Goal: Task Accomplishment & Management: Manage account settings

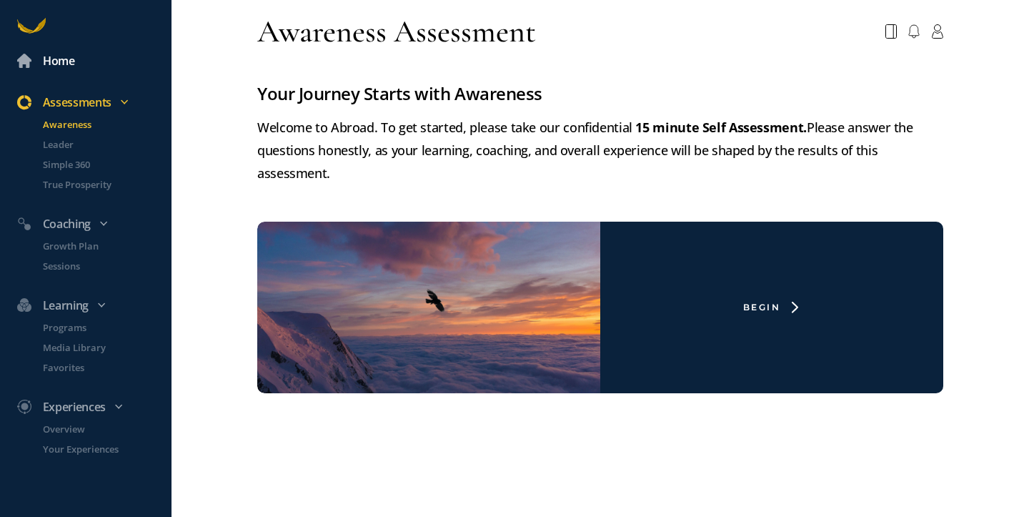
click at [56, 65] on div "Home" at bounding box center [59, 60] width 32 height 19
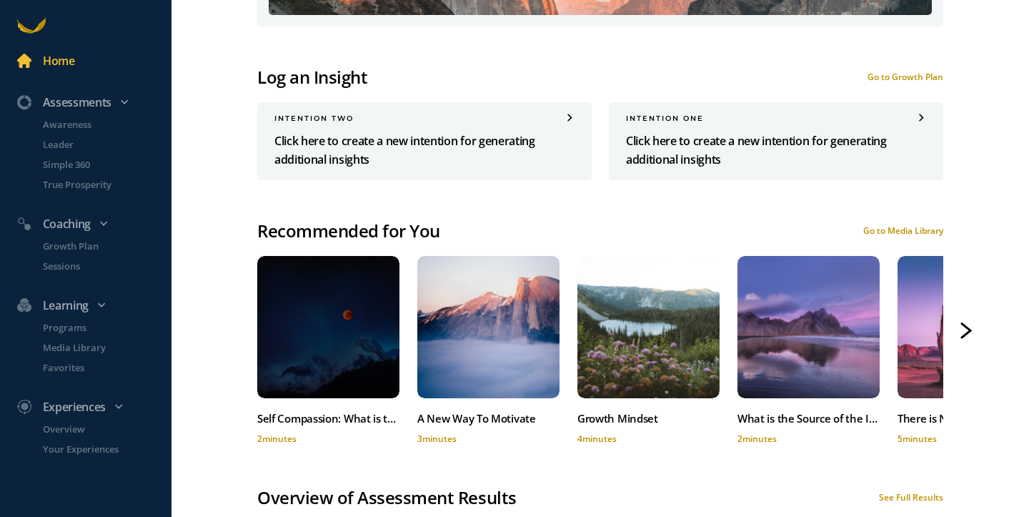
scroll to position [771, 0]
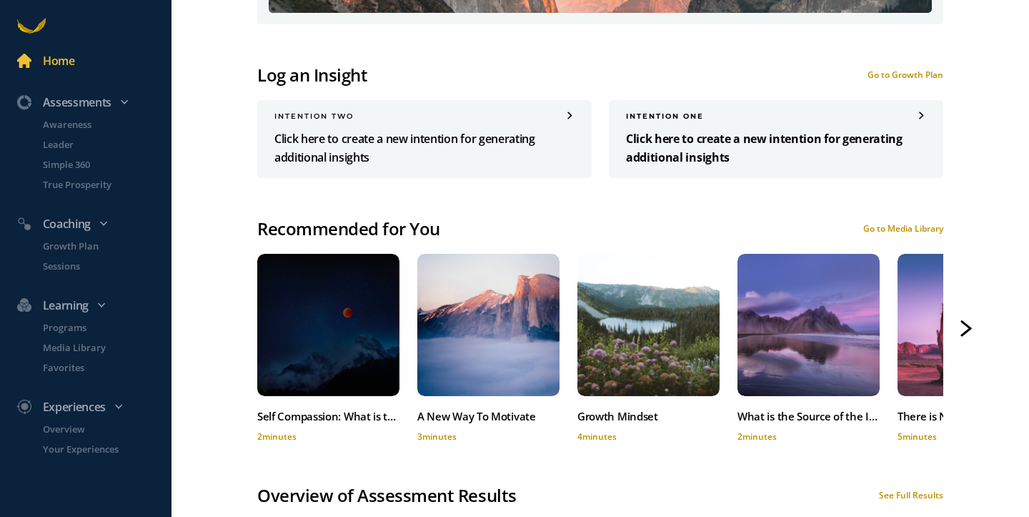
click at [680, 112] on div "INTENTION one" at bounding box center [776, 116] width 300 height 9
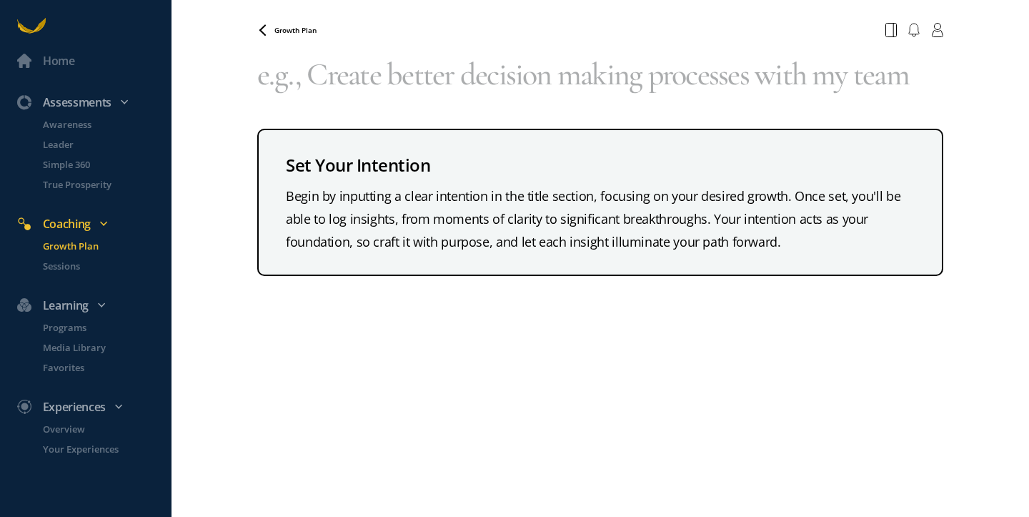
click at [355, 88] on textarea at bounding box center [600, 74] width 686 height 63
type textarea "k"
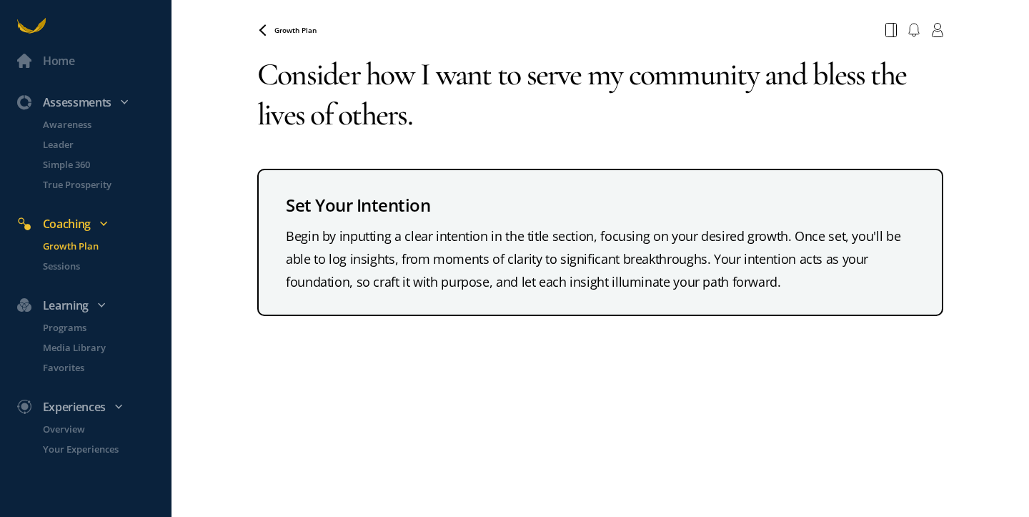
type textarea "Consider how I want to serve my community and bless the lives of others."
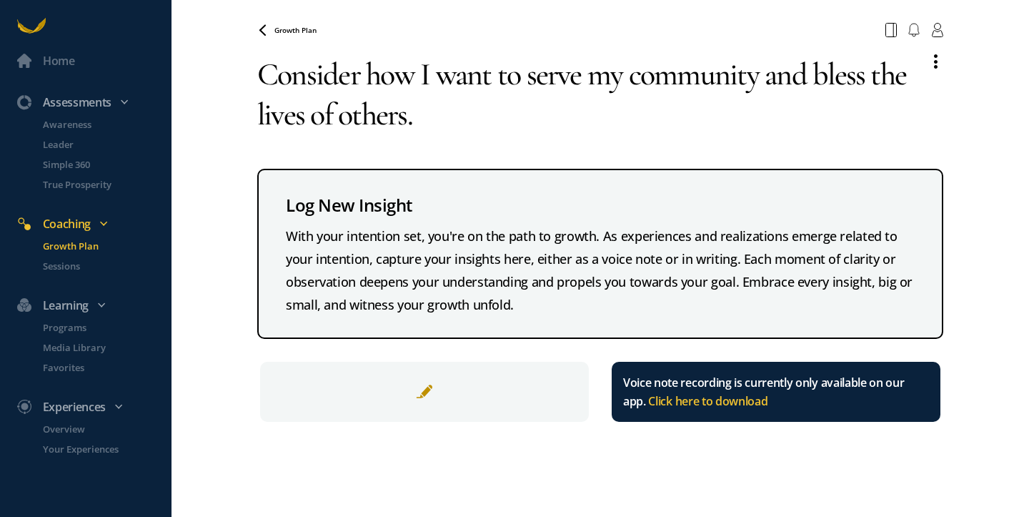
click at [425, 123] on textarea "Consider how I want to serve my community and bless the lives of others." at bounding box center [587, 94] width 660 height 103
click at [429, 122] on textarea "Consider how I want to serve my community and bless the lives of others." at bounding box center [587, 94] width 660 height 103
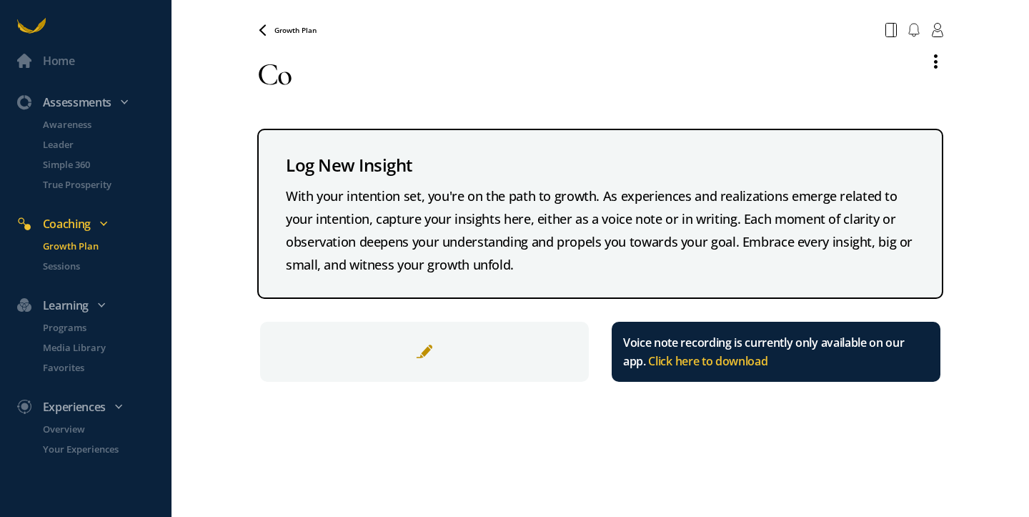
type textarea "C"
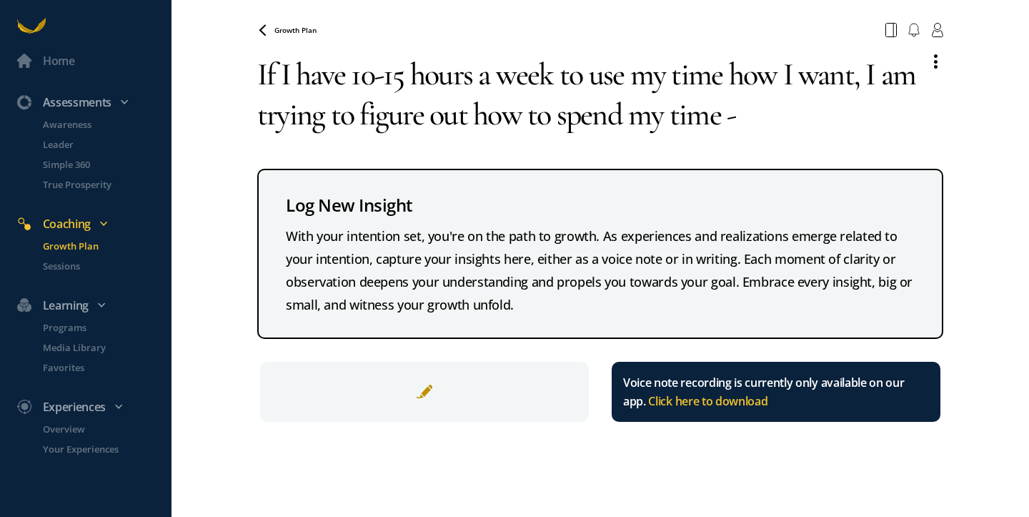
click at [673, 74] on textarea "If I have 10-15 hours a week to use my time how I want, I am trying to figure o…" at bounding box center [587, 94] width 660 height 103
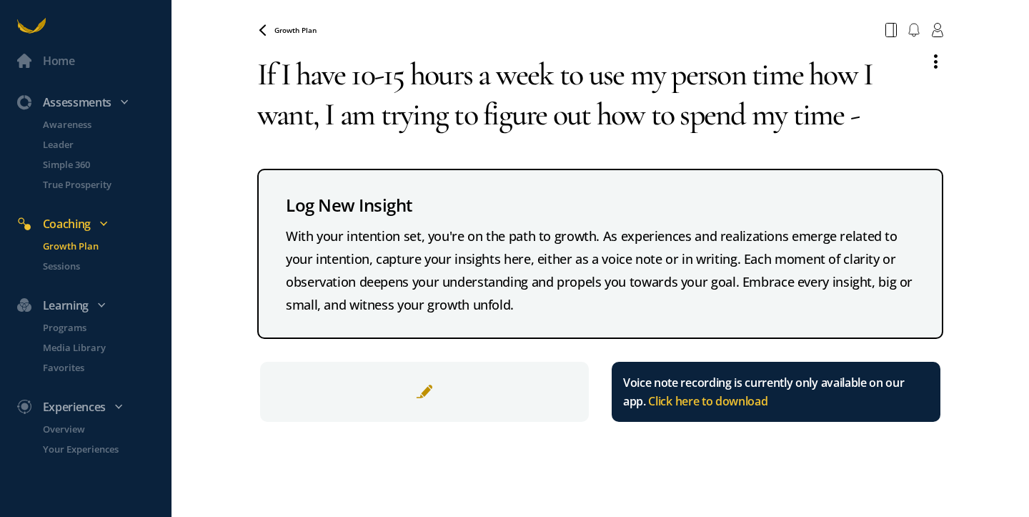
click at [887, 118] on textarea "If I have 10-15 hours a week to use my person time how I want, I am trying to f…" at bounding box center [587, 94] width 660 height 103
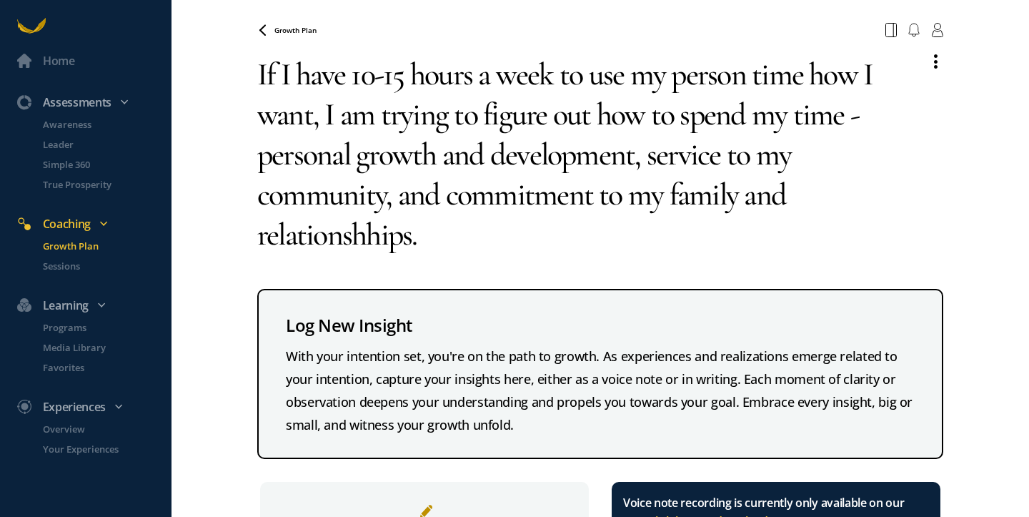
drag, startPoint x: 325, startPoint y: 114, endPoint x: 239, endPoint y: 79, distance: 92.9
click at [238, 79] on div "Home Assessments Awareness Leader Simple 360 True Prosperity Coaching Growth Pl…" at bounding box center [514, 258] width 1029 height 517
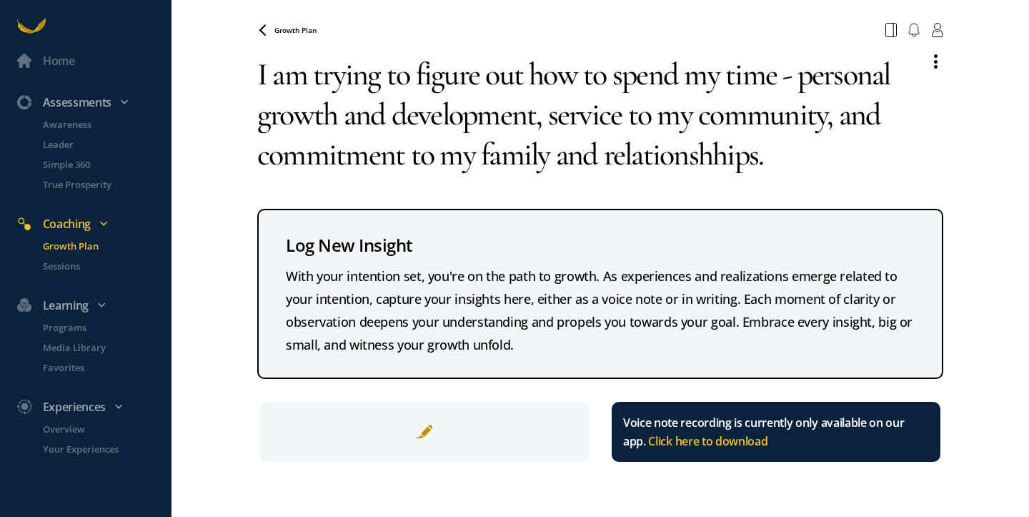
click at [775, 157] on textarea "I am trying to figure out how to spend my time - personal growth and developmen…" at bounding box center [587, 114] width 660 height 143
click at [662, 77] on textarea "I am trying to figure out how to spend my time - personal growth and developmen…" at bounding box center [587, 114] width 660 height 143
click at [813, 73] on textarea "I am trying to figure out how to balance my time - personal growth and developm…" at bounding box center [587, 114] width 660 height 143
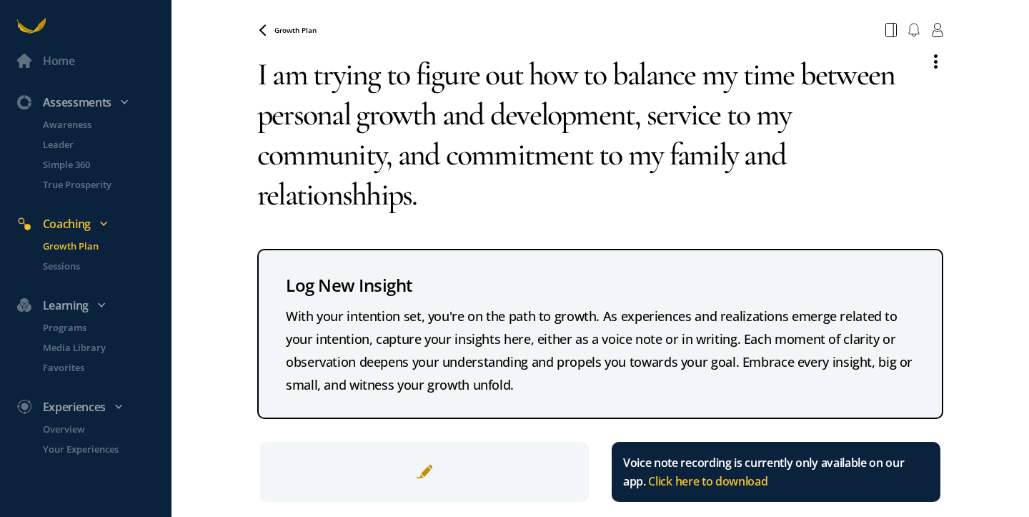
click at [362, 191] on textarea "I am trying to figure out how to balance my time between personal growth and de…" at bounding box center [587, 134] width 660 height 183
click at [433, 208] on textarea "I am trying to figure out how to balance my time between personal growth and de…" at bounding box center [587, 134] width 660 height 183
drag, startPoint x: 388, startPoint y: 159, endPoint x: 648, endPoint y: 119, distance: 263.4
click at [648, 119] on textarea "I am trying to figure out how to balance my time between personal growth and de…" at bounding box center [587, 134] width 660 height 183
click at [443, 159] on textarea "I am trying to figure out how to balance my time between personal growth and de…" at bounding box center [587, 134] width 660 height 183
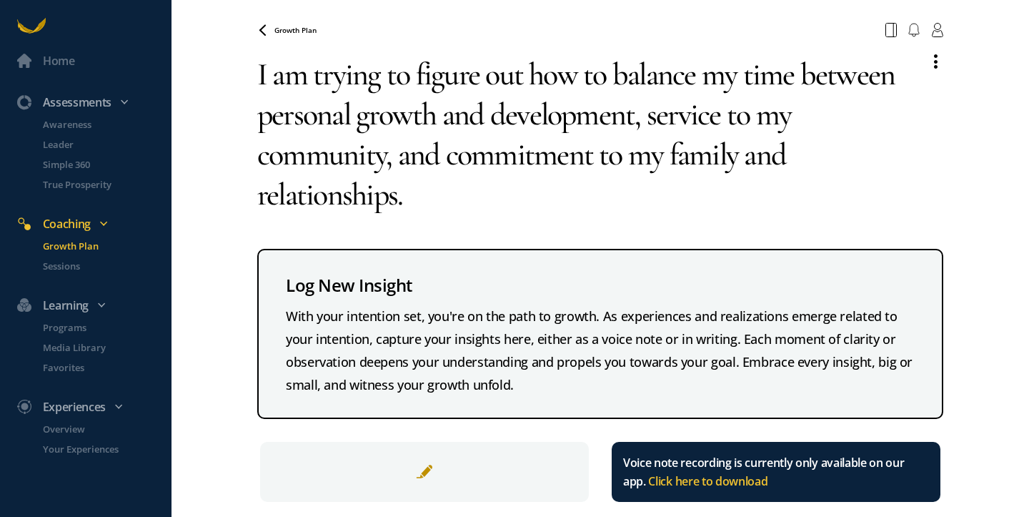
click at [397, 198] on textarea "I am trying to figure out how to balance my time between personal growth and de…" at bounding box center [587, 134] width 660 height 183
paste textarea "service to my community,"
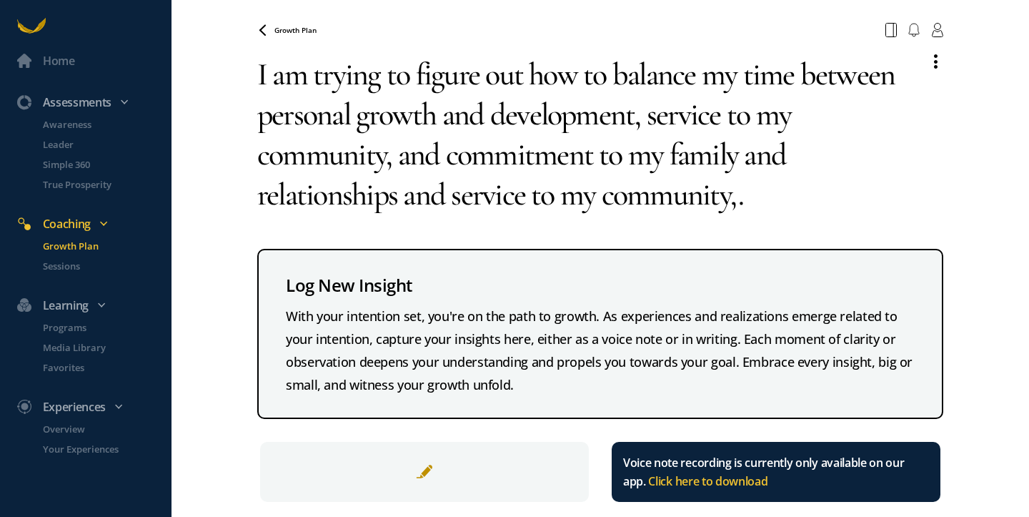
drag, startPoint x: 445, startPoint y: 158, endPoint x: 640, endPoint y: 105, distance: 202.9
click at [640, 108] on textarea "I am trying to figure out how to balance my time between personal growth and de…" at bounding box center [587, 134] width 660 height 183
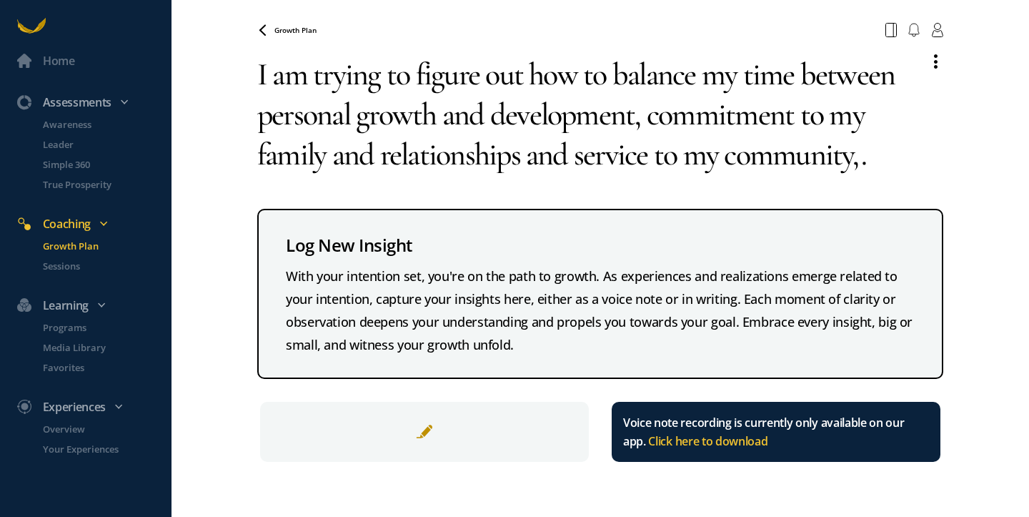
click at [861, 159] on textarea "I am trying to figure out how to balance my time between personal growth and de…" at bounding box center [587, 114] width 660 height 143
type textarea "I am trying to figure out how to balance my time between personal growth and de…"
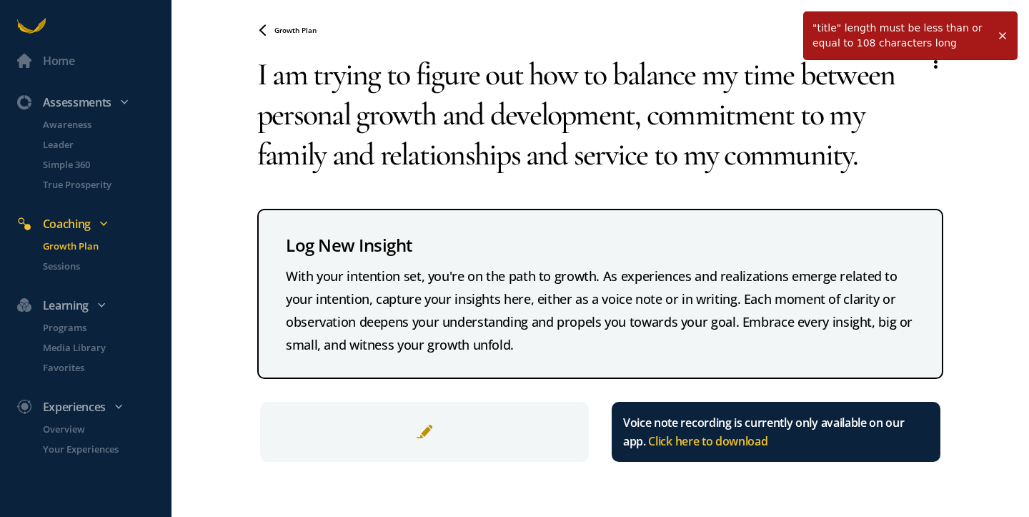
click at [879, 157] on textarea "I am trying to figure out how to balance my time between personal growth and de…" at bounding box center [587, 114] width 660 height 143
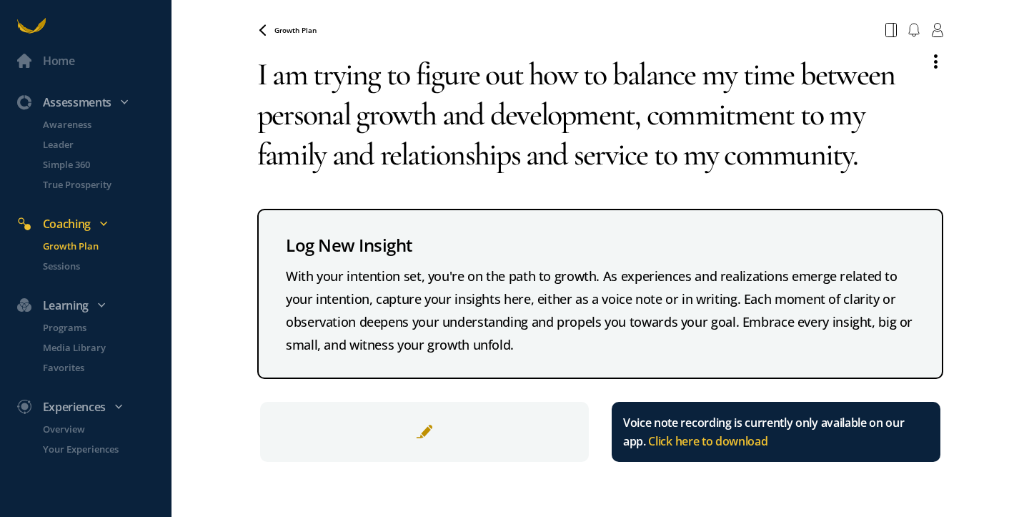
click at [422, 431] on span at bounding box center [424, 431] width 17 height 17
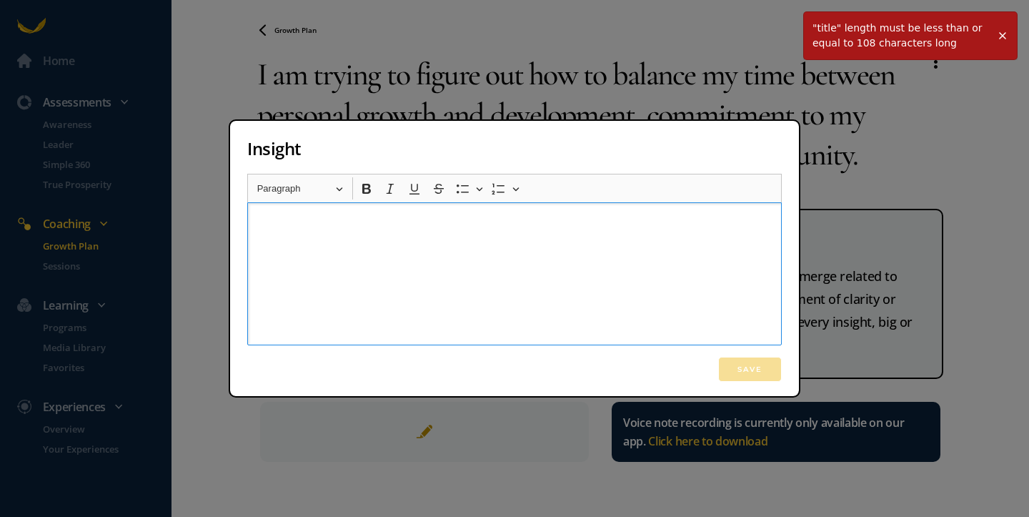
click at [345, 264] on div "Rich Text Editor, main" at bounding box center [514, 273] width 535 height 143
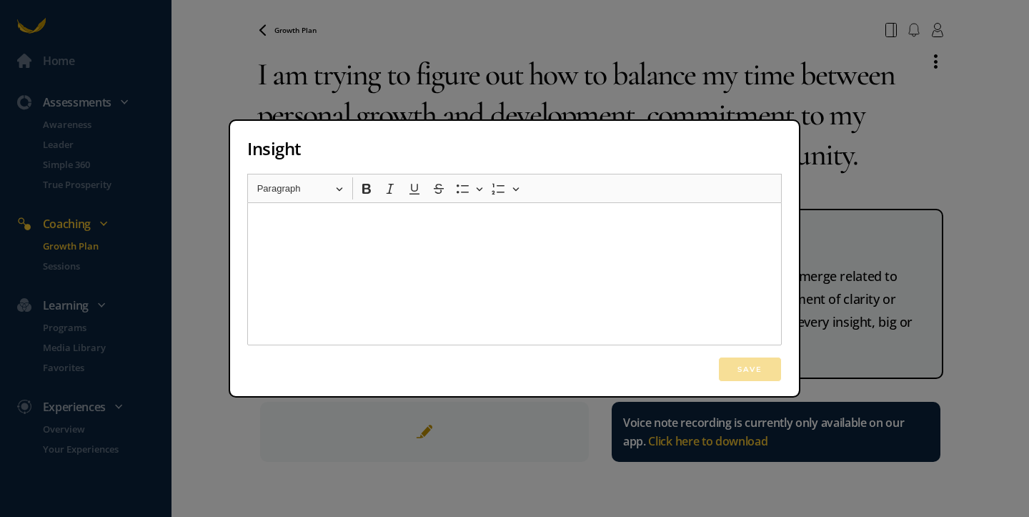
click at [930, 161] on div "Insight Rich Text Editor Heading Paragraph Paragraph Heading 1 Heading 2 Headin…" at bounding box center [514, 258] width 1029 height 517
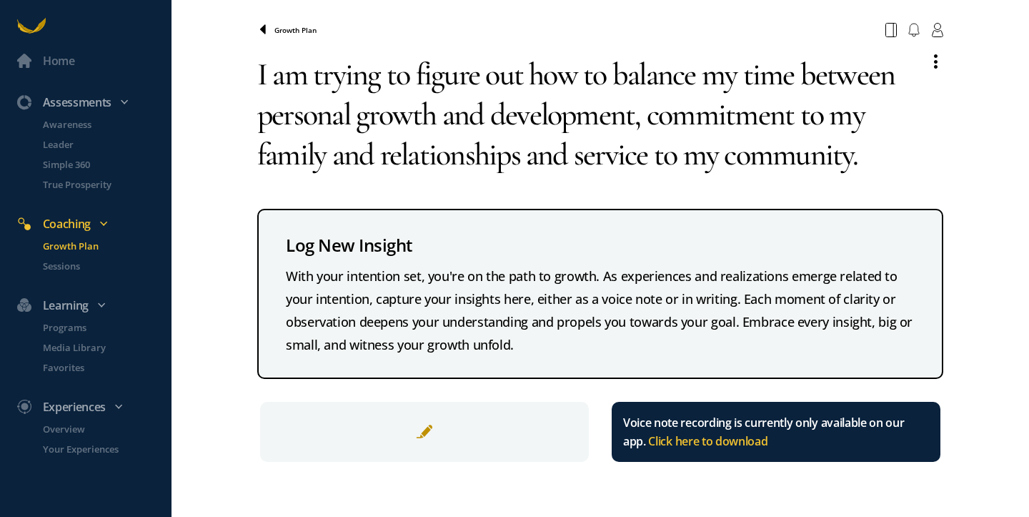
click at [263, 32] on icon at bounding box center [263, 28] width 6 height 9
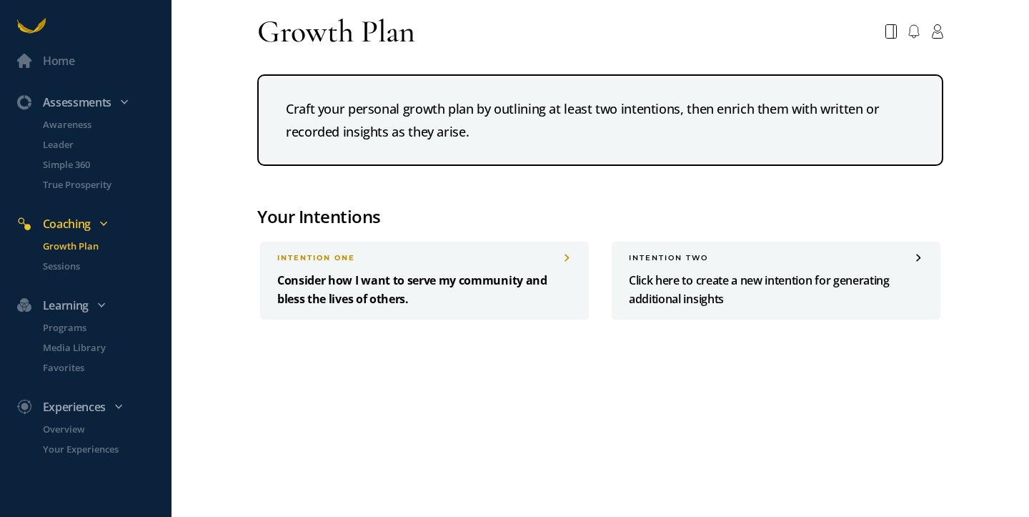
click at [508, 283] on p "Consider how I want to serve my community and bless the lives of others." at bounding box center [424, 289] width 295 height 37
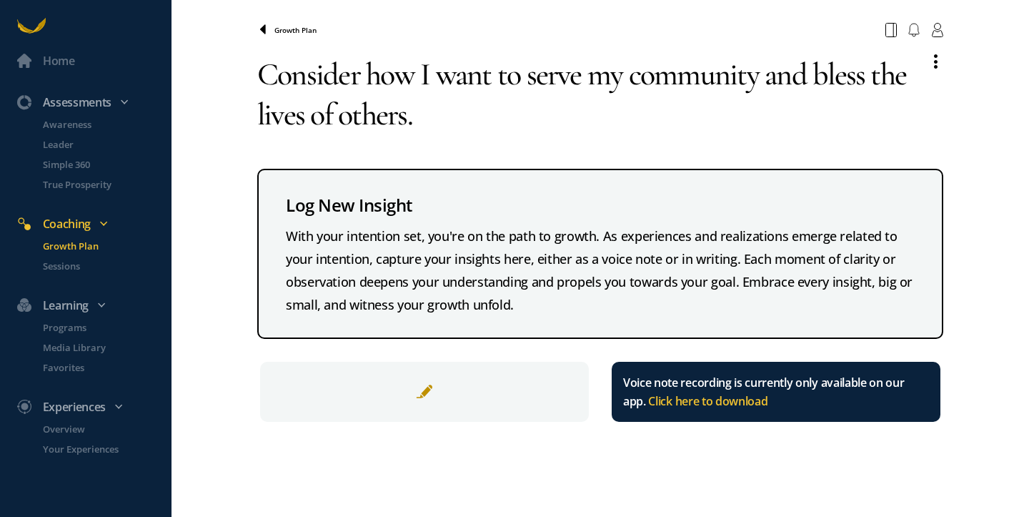
click at [262, 29] on icon at bounding box center [263, 28] width 6 height 9
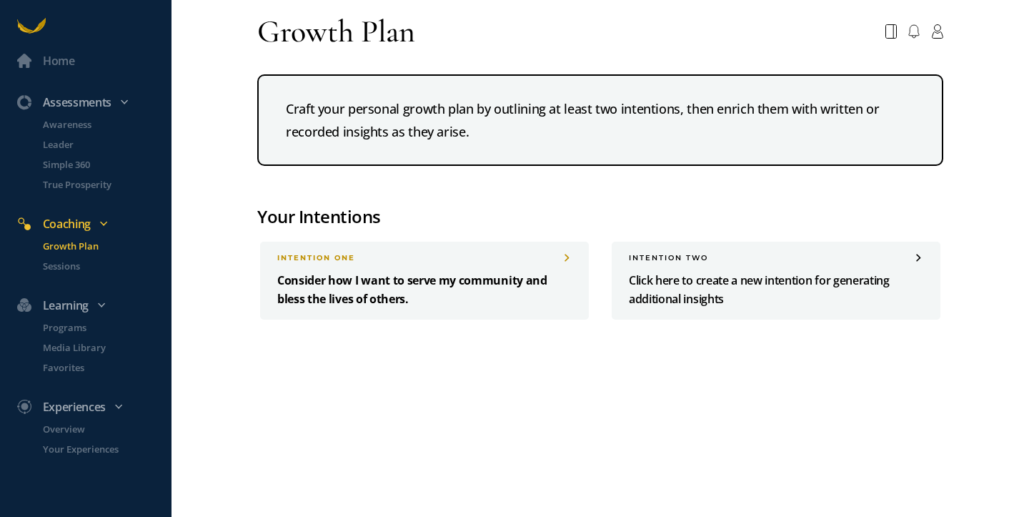
click at [559, 257] on div "INTENTION one" at bounding box center [424, 257] width 295 height 9
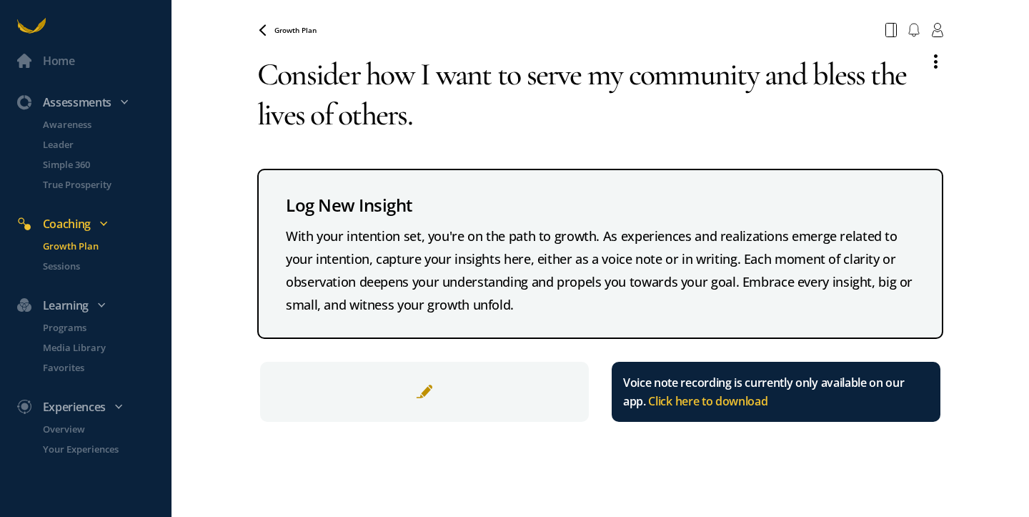
drag, startPoint x: 437, startPoint y: 123, endPoint x: 400, endPoint y: 107, distance: 40.0
click at [401, 108] on textarea "Consider how I want to serve my community and bless the lives of others." at bounding box center [587, 94] width 660 height 103
click at [400, 107] on textarea "Consider how I want to serve my community and bless the lives of others." at bounding box center [587, 94] width 660 height 103
drag, startPoint x: 426, startPoint y: 118, endPoint x: 197, endPoint y: 77, distance: 232.3
click at [197, 77] on div "Home Assessments Awareness Leader Simple 360 True Prosperity Coaching Growth Pl…" at bounding box center [514, 258] width 1029 height 517
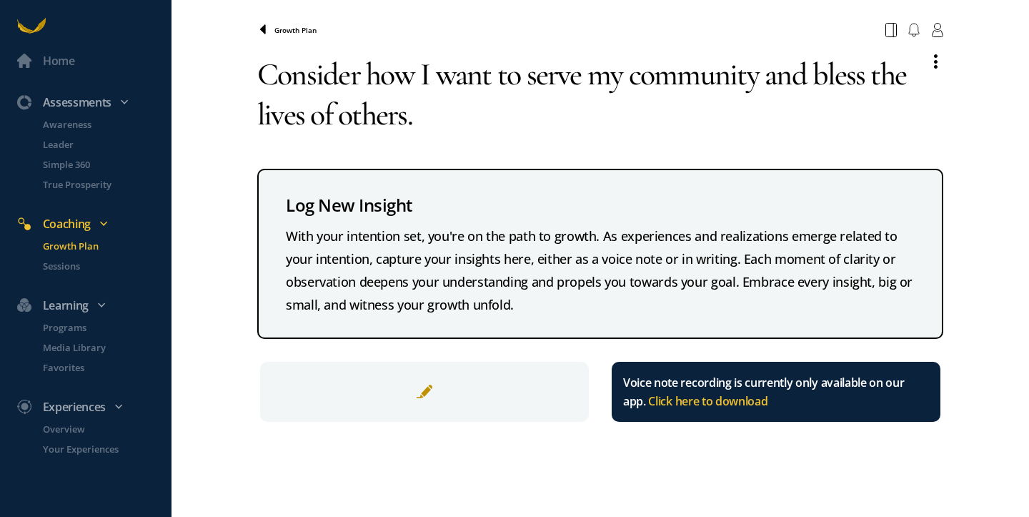
click at [261, 31] on icon at bounding box center [262, 29] width 11 height 11
click at [274, 34] on span "Growth Plan" at bounding box center [295, 30] width 42 height 10
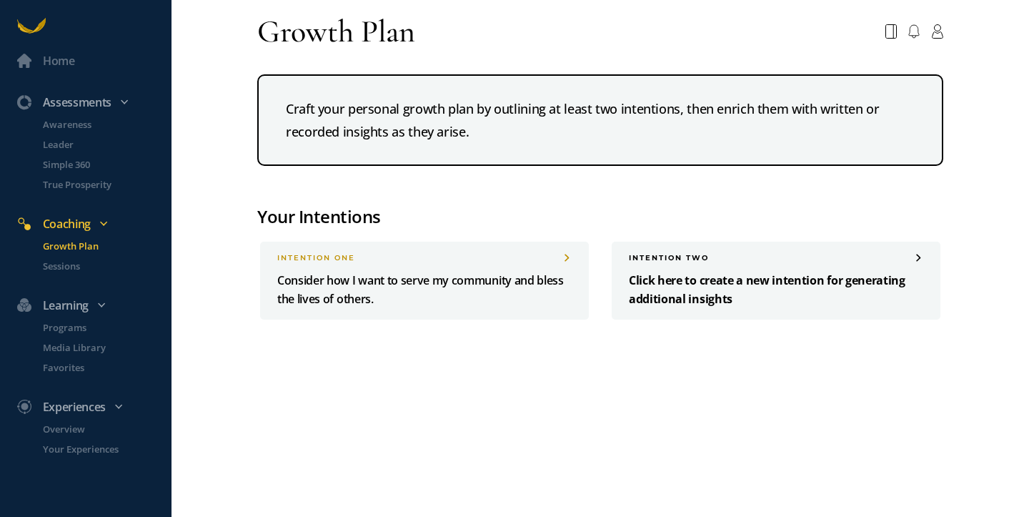
click at [733, 269] on div "INTENTION two Click here to create a new intention for generating additional in…" at bounding box center [776, 281] width 329 height 78
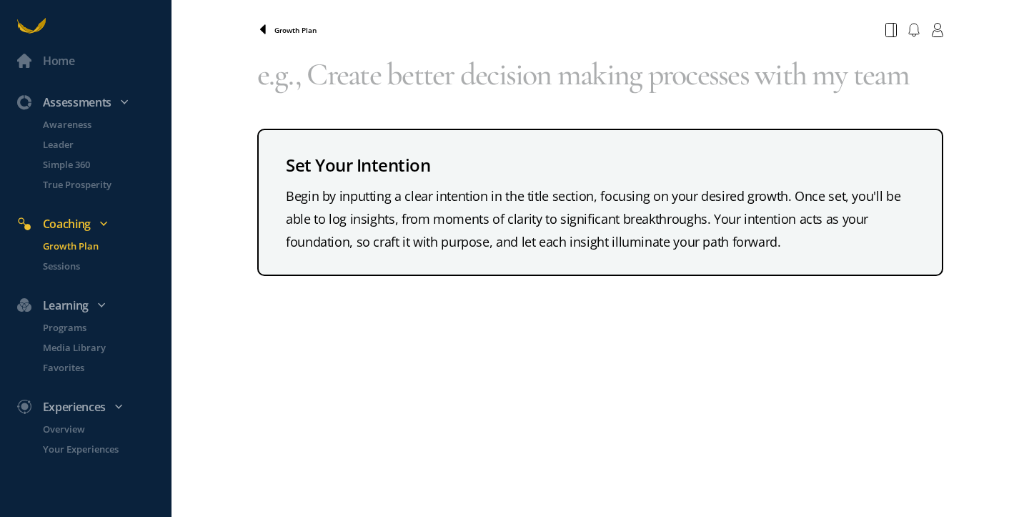
click at [261, 29] on icon at bounding box center [263, 28] width 6 height 9
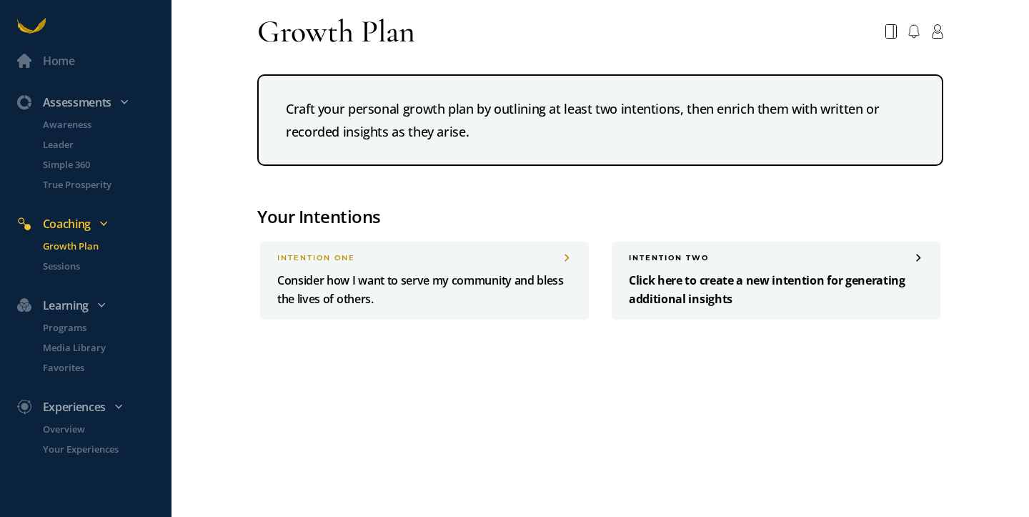
click at [682, 264] on div "INTENTION two Click here to create a new intention for generating additional in…" at bounding box center [776, 281] width 329 height 78
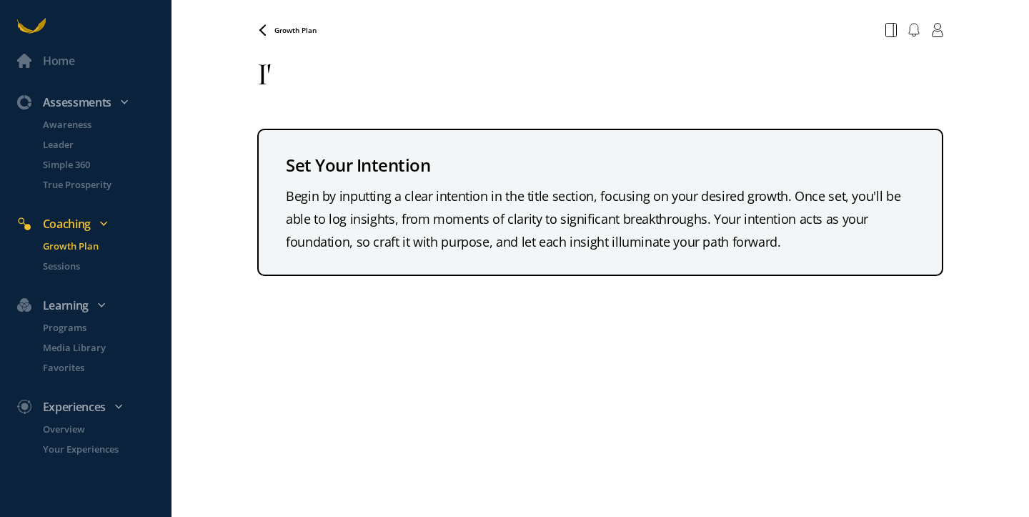
type textarea "I"
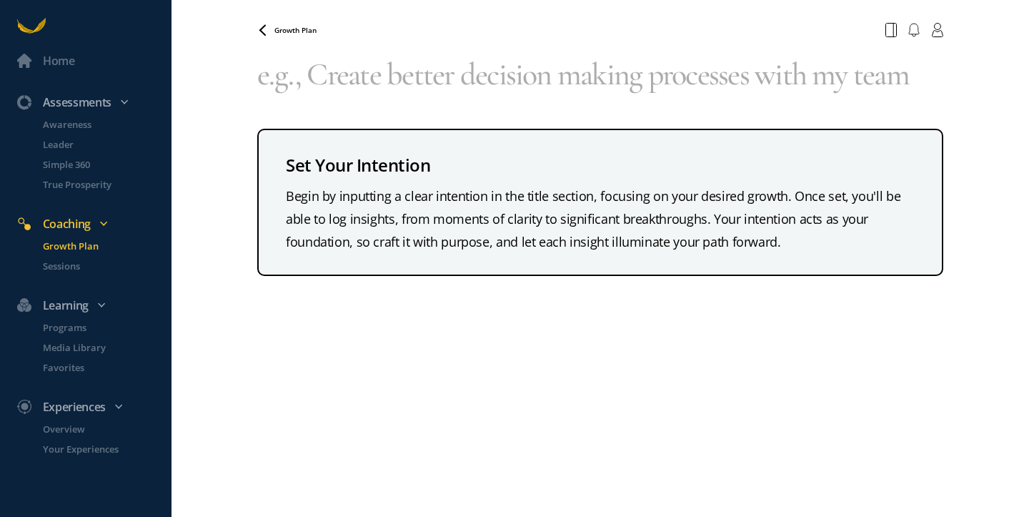
type textarea "e"
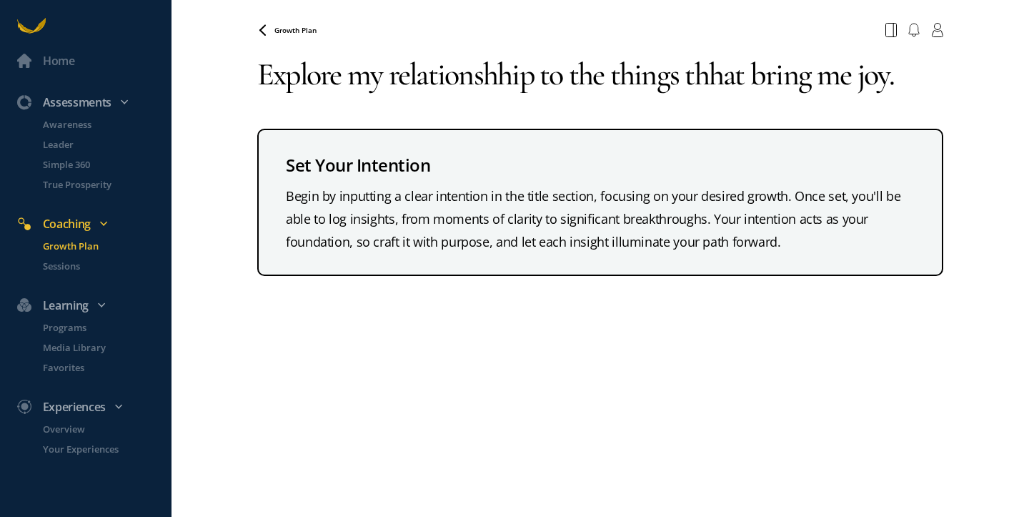
click at [711, 76] on textarea "Explore my relationshhip to the things thhat bring me joy." at bounding box center [600, 74] width 686 height 63
click at [505, 76] on textarea "Explore my relationshhip to the things that bring me joy." at bounding box center [600, 74] width 686 height 63
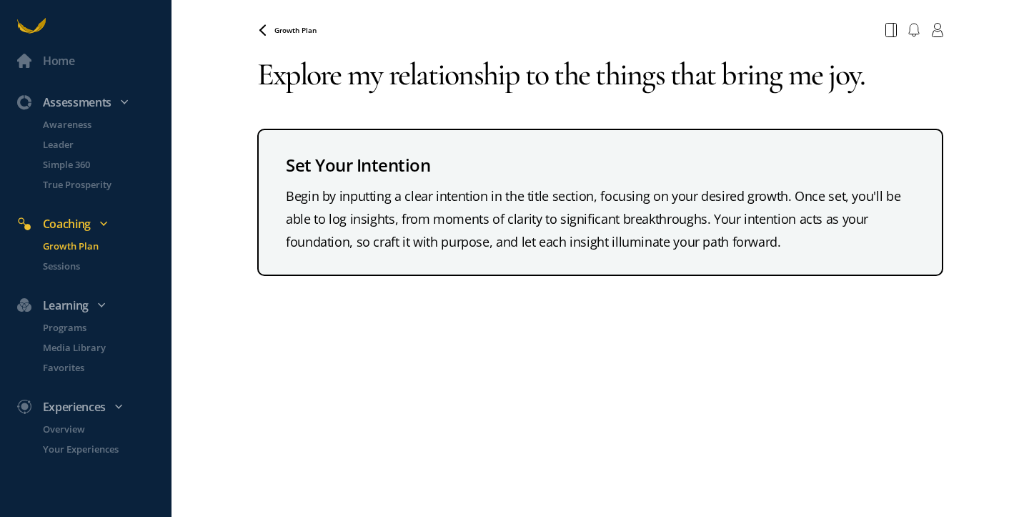
click at [905, 80] on textarea "Explore my relationship to the things that bring me joy." at bounding box center [600, 74] width 686 height 63
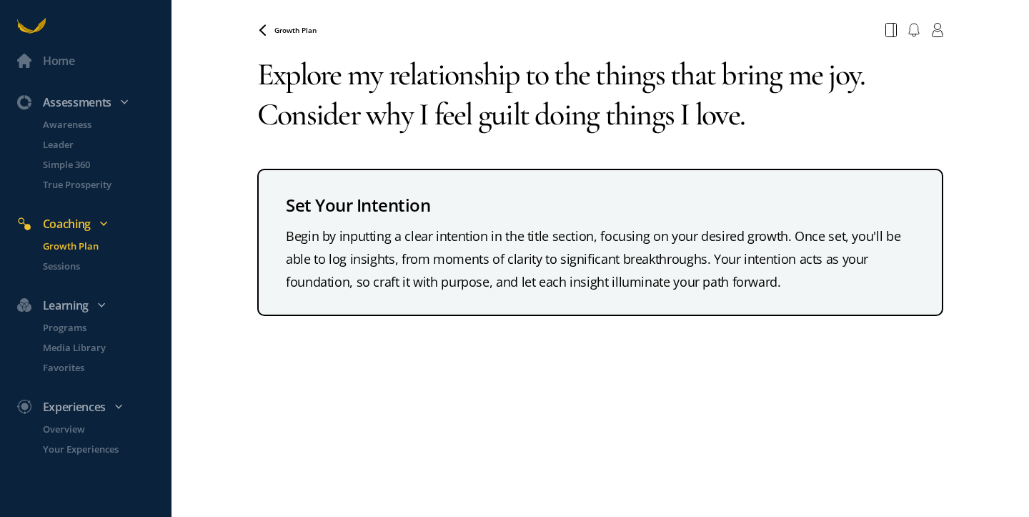
drag, startPoint x: 259, startPoint y: 72, endPoint x: 759, endPoint y: 49, distance: 500.2
click at [759, 51] on textarea "Explore my relationship to the things that bring me joy. Consider why I feel gu…" at bounding box center [600, 94] width 686 height 103
drag, startPoint x: 875, startPoint y: 81, endPoint x: 356, endPoint y: 26, distance: 521.9
click at [355, 24] on main "Growth Plan Your browser does not support the audio element. Explore my relatio…" at bounding box center [600, 166] width 686 height 299
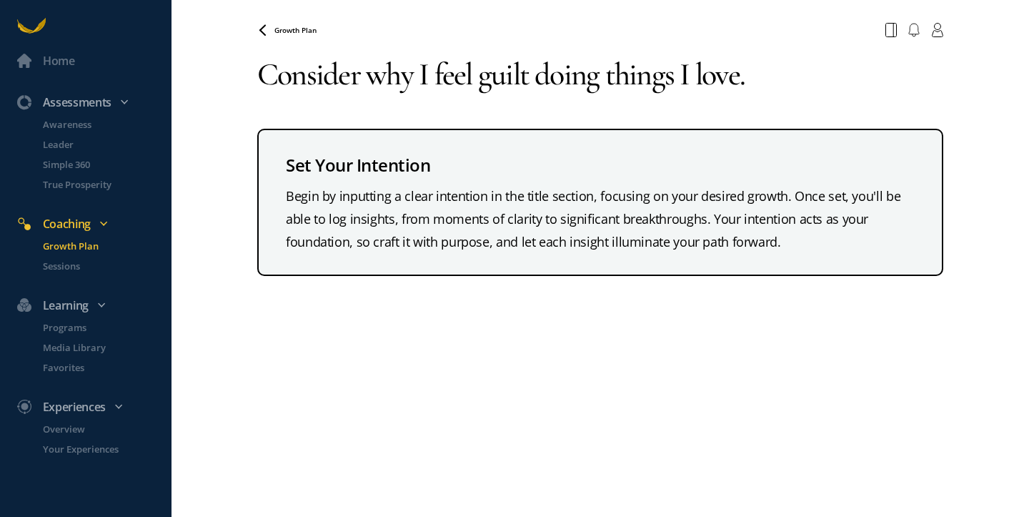
click at [764, 86] on textarea "Consider why I feel guilt doing things I love." at bounding box center [600, 74] width 686 height 63
paste textarea "Explore my relationship to the things that bring me joy."
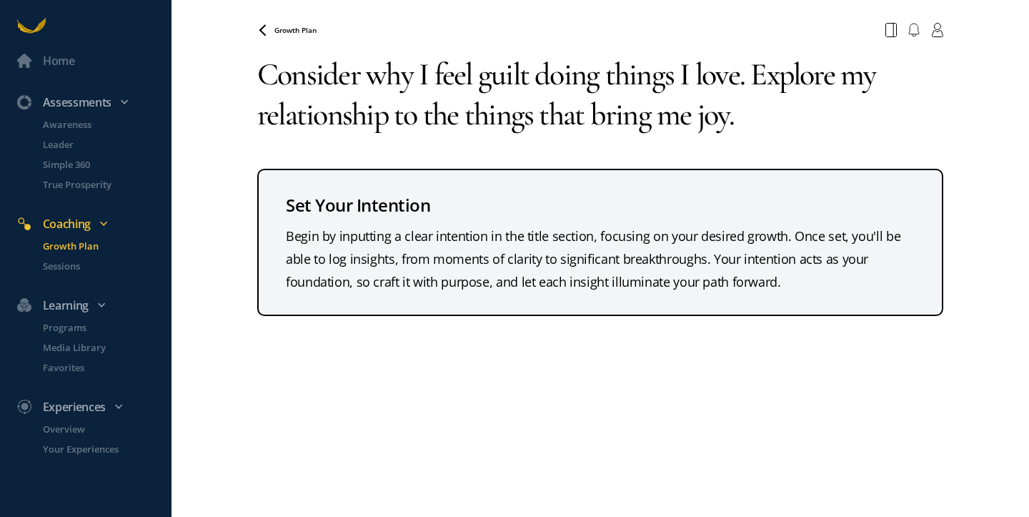
click at [762, 90] on textarea "Consider why I feel guilt doing things I love. Explore my relationship to the t…" at bounding box center [600, 94] width 686 height 103
click at [746, 118] on textarea "Consider why I feel guilt doing things I love. Explore my relationship to the t…" at bounding box center [600, 94] width 686 height 103
type textarea "Consider why I feel guilt doing things I love. Explore my relationship to the t…"
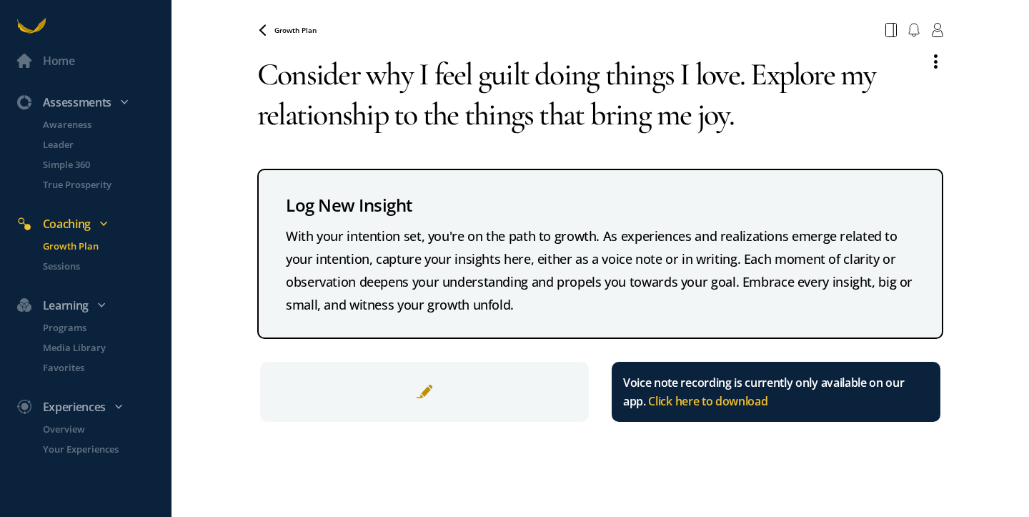
click at [433, 385] on div at bounding box center [424, 392] width 329 height 60
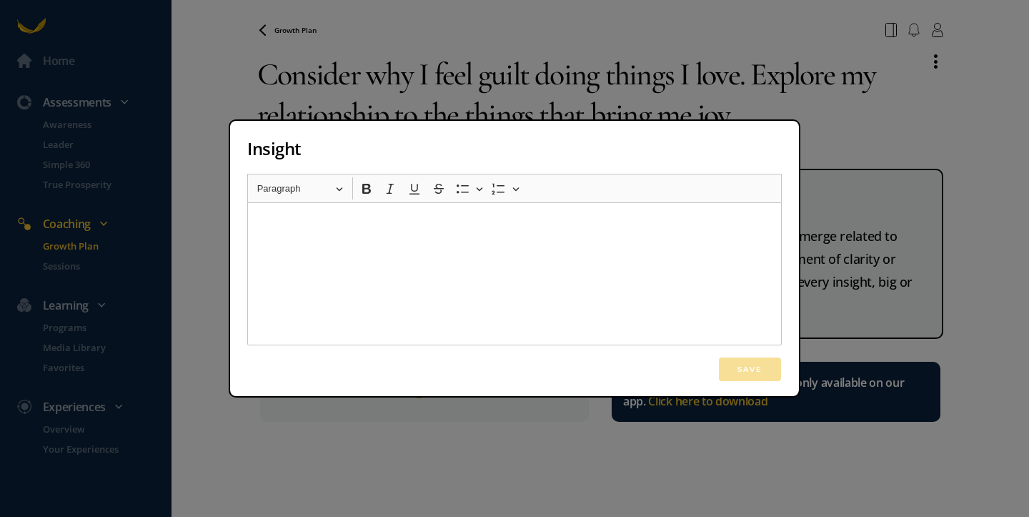
click at [766, 367] on div "Save" at bounding box center [514, 369] width 535 height 25
click at [672, 459] on div "Insight Rich Text Editor Heading Paragraph Paragraph Heading 1 Heading 2 Headin…" at bounding box center [514, 258] width 1029 height 517
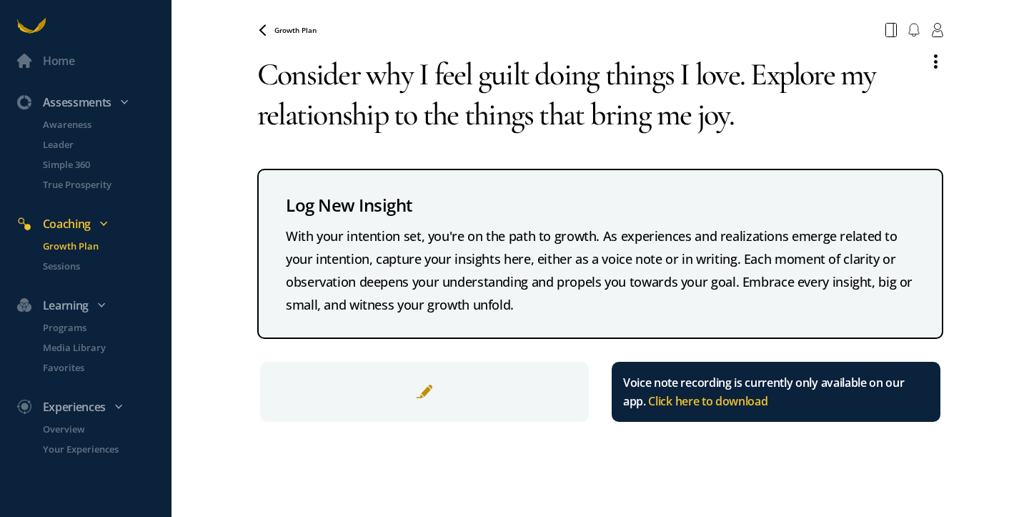
click at [282, 30] on span "Growth Plan" at bounding box center [295, 30] width 42 height 10
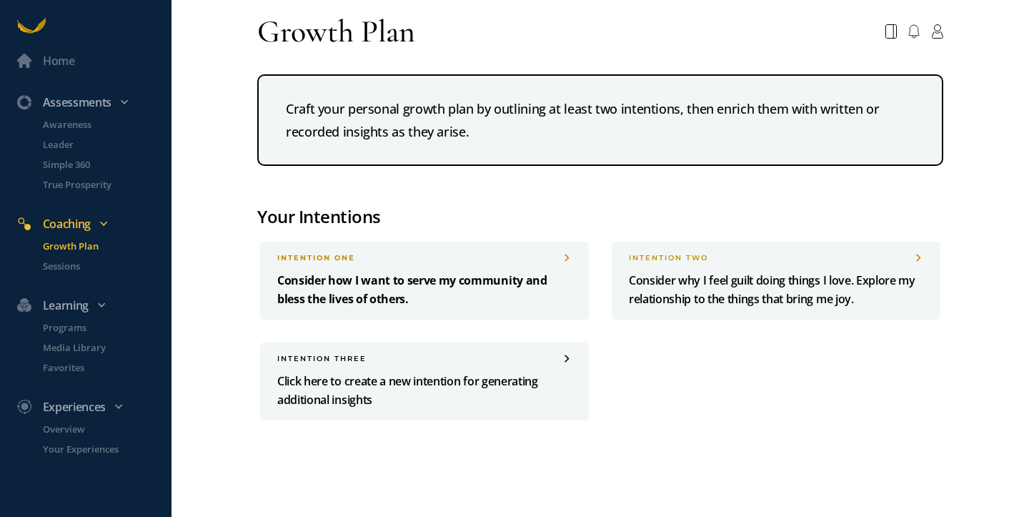
click at [387, 286] on p "Consider how I want to serve my community and bless the lives of others." at bounding box center [424, 289] width 295 height 37
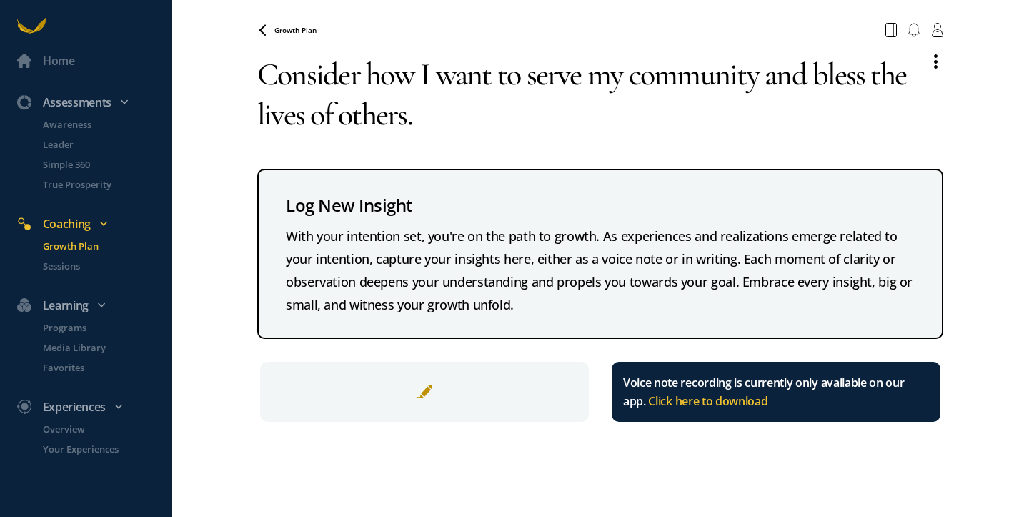
drag, startPoint x: 420, startPoint y: 125, endPoint x: 244, endPoint y: 56, distance: 189.7
click at [243, 55] on div "Home Assessments Awareness Leader Simple 360 True Prosperity Coaching Growth Pl…" at bounding box center [514, 258] width 1029 height 517
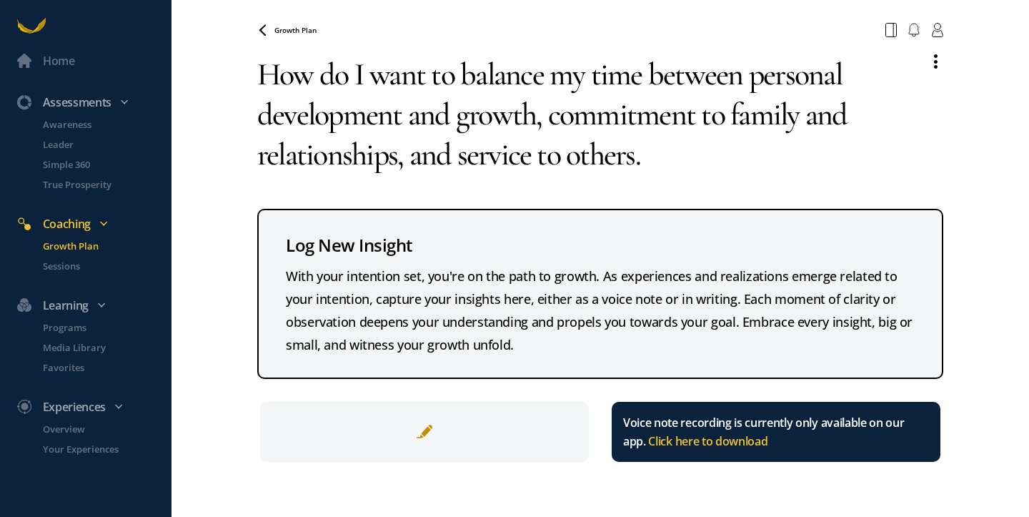
click at [733, 158] on textarea "How do I want to balance my time between personal development and growth, commi…" at bounding box center [587, 114] width 660 height 143
type textarea "How do I want to balance my time between personal development and growth, commi…"
click at [939, 63] on span at bounding box center [936, 62] width 14 height 16
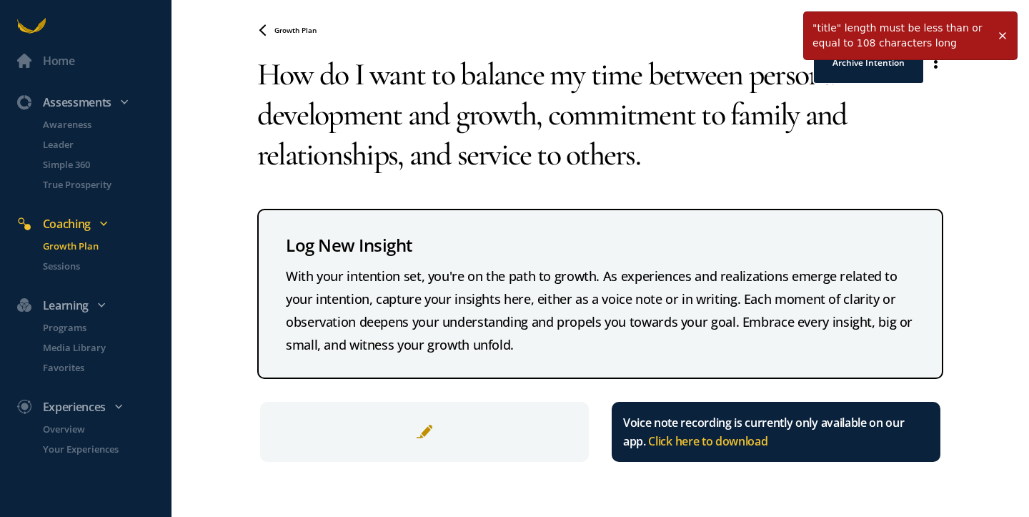
click at [831, 149] on textarea "How do I want to balance my time between personal development and growth, commi…" at bounding box center [587, 114] width 660 height 143
click at [774, 155] on textarea "How do I want to balance my time between personal development and growth, commi…" at bounding box center [587, 114] width 660 height 143
click at [1003, 34] on div "Home Assessments Awareness Leader Simple 360 True Prosperity Coaching Growth Pl…" at bounding box center [514, 258] width 1029 height 517
click at [650, 151] on textarea "How do I want to balance my time between personal development and growth, commi…" at bounding box center [587, 114] width 660 height 143
drag, startPoint x: 653, startPoint y: 156, endPoint x: 194, endPoint y: 62, distance: 468.4
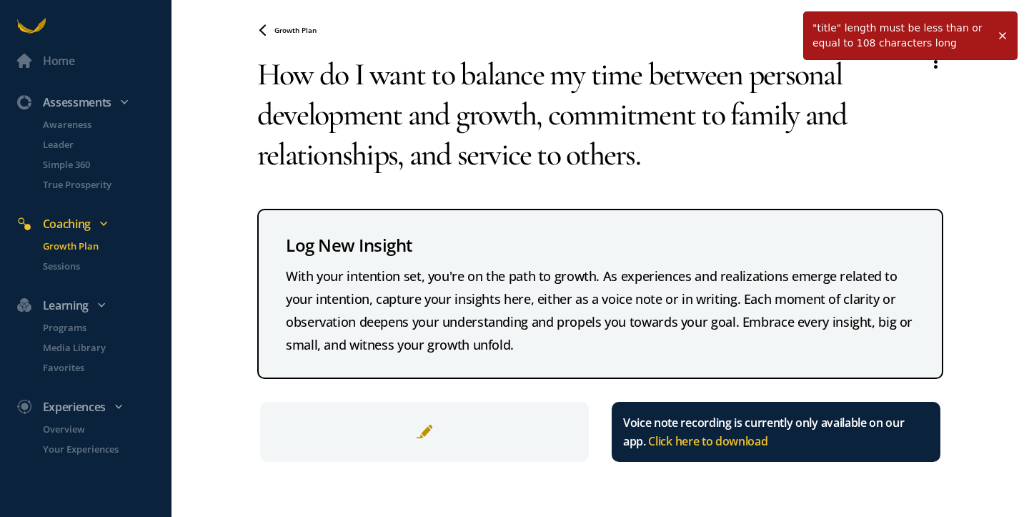
click at [193, 62] on div "Home Assessments Awareness Leader Simple 360 True Prosperity Coaching Growth Pl…" at bounding box center [514, 258] width 1029 height 517
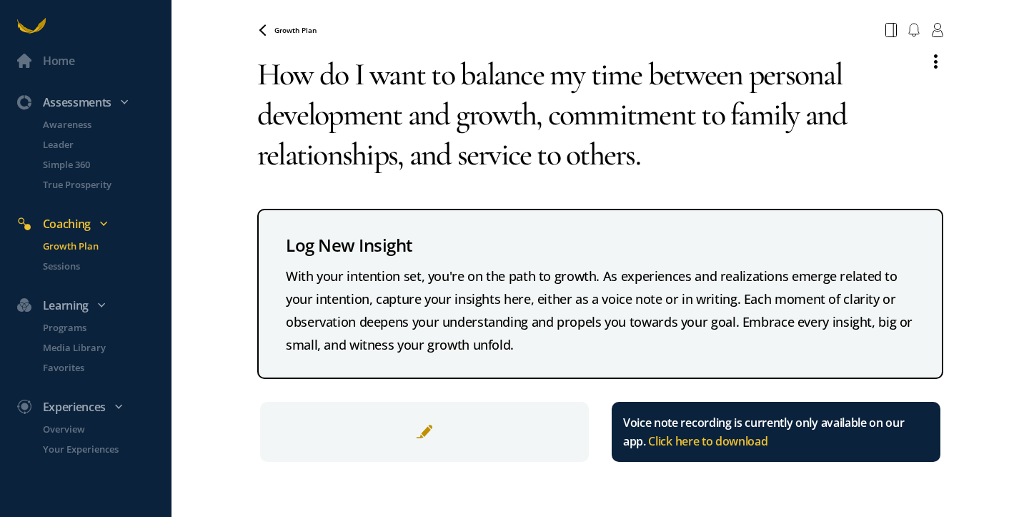
click at [427, 432] on span at bounding box center [424, 431] width 17 height 17
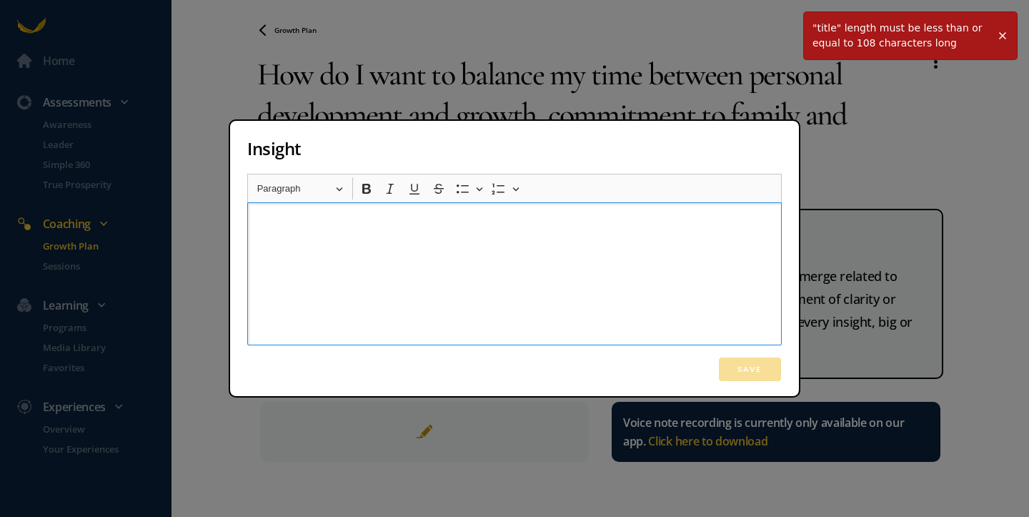
click at [365, 298] on div "Rich Text Editor, main" at bounding box center [514, 273] width 535 height 143
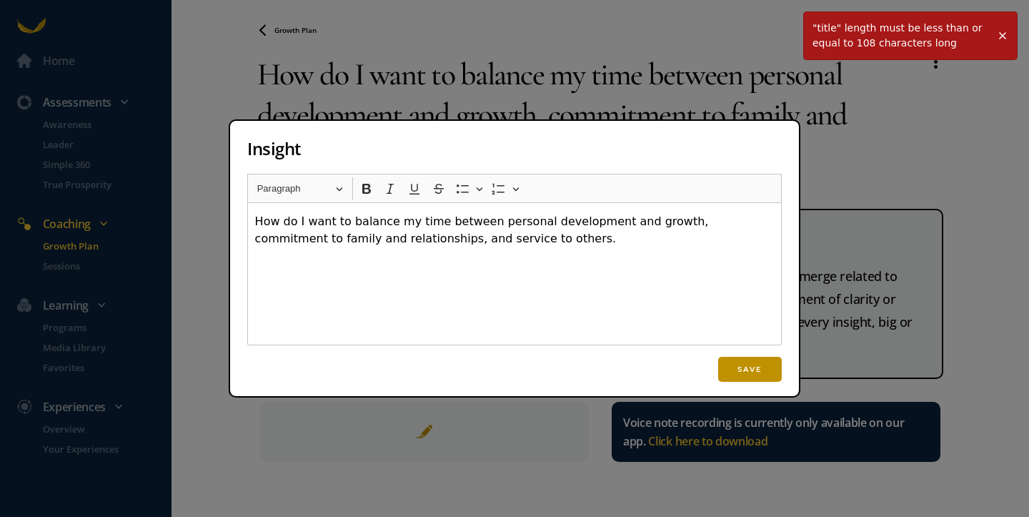
click at [736, 369] on button "Save" at bounding box center [750, 369] width 64 height 25
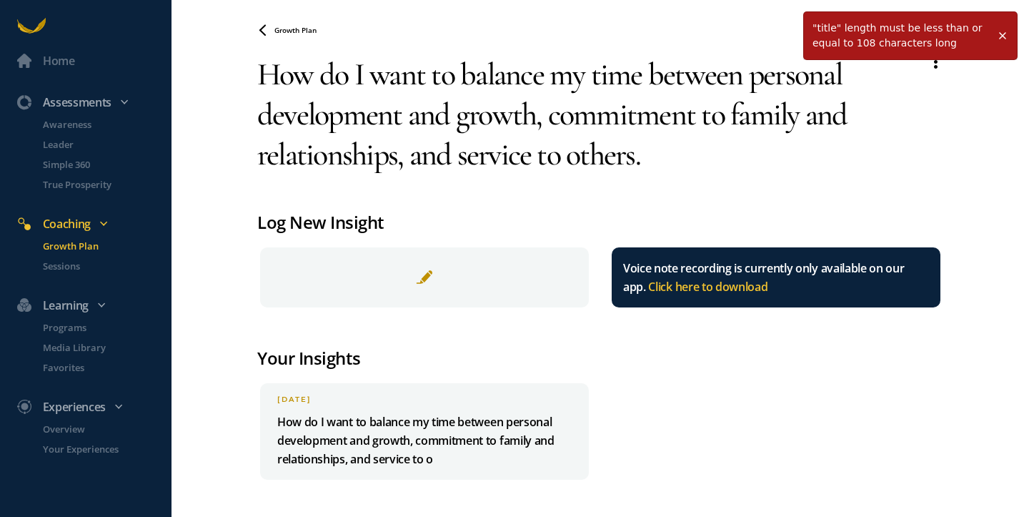
click at [271, 21] on div "Growth Plan" at bounding box center [600, 30] width 703 height 26
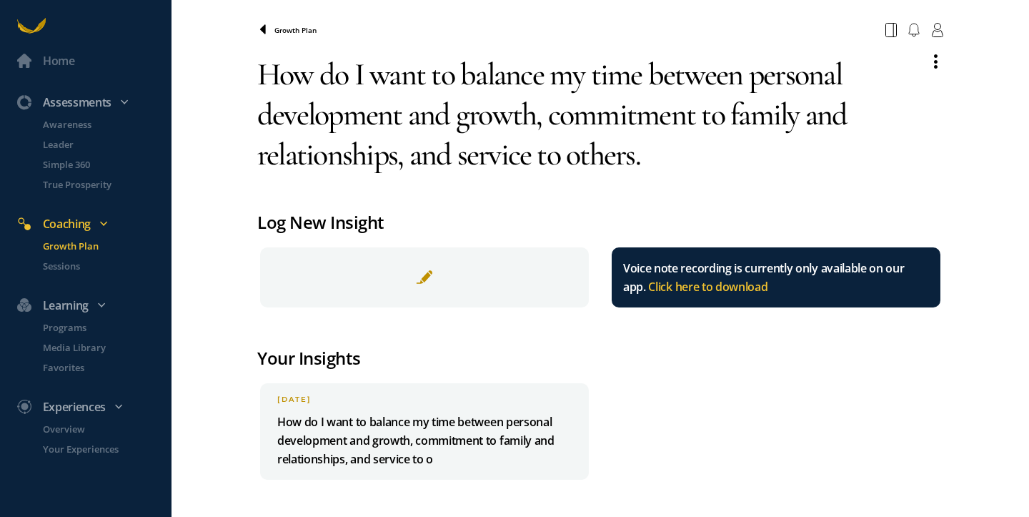
click at [266, 31] on span at bounding box center [265, 29] width 17 height 11
click at [260, 28] on icon at bounding box center [263, 28] width 6 height 9
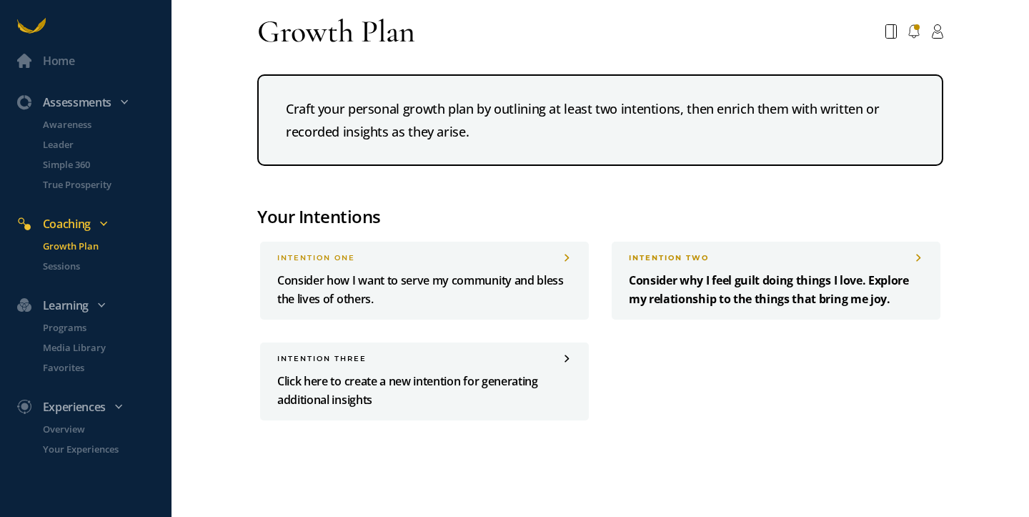
click at [736, 292] on p "Consider why I feel guilt doing things I love. Explore my relationship to the t…" at bounding box center [776, 289] width 295 height 37
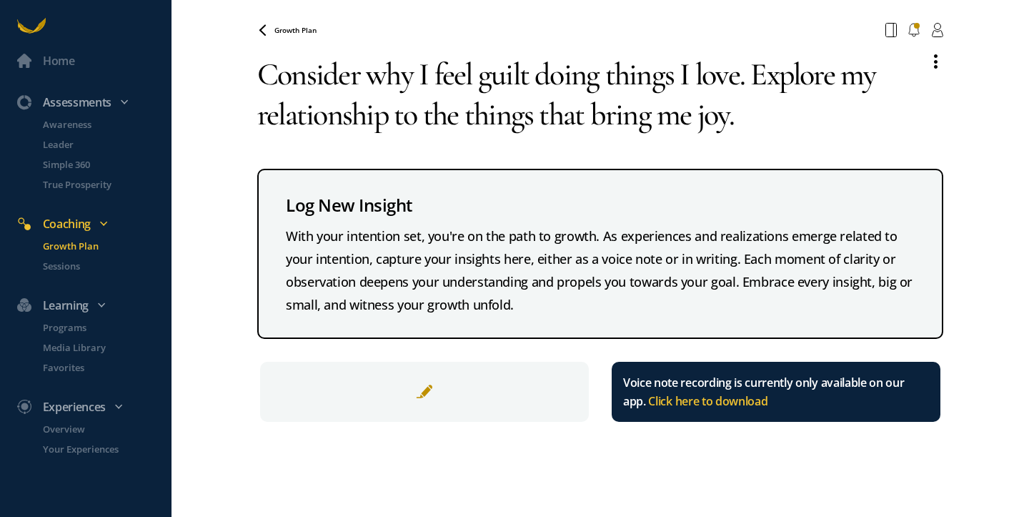
click at [429, 385] on span at bounding box center [424, 391] width 17 height 17
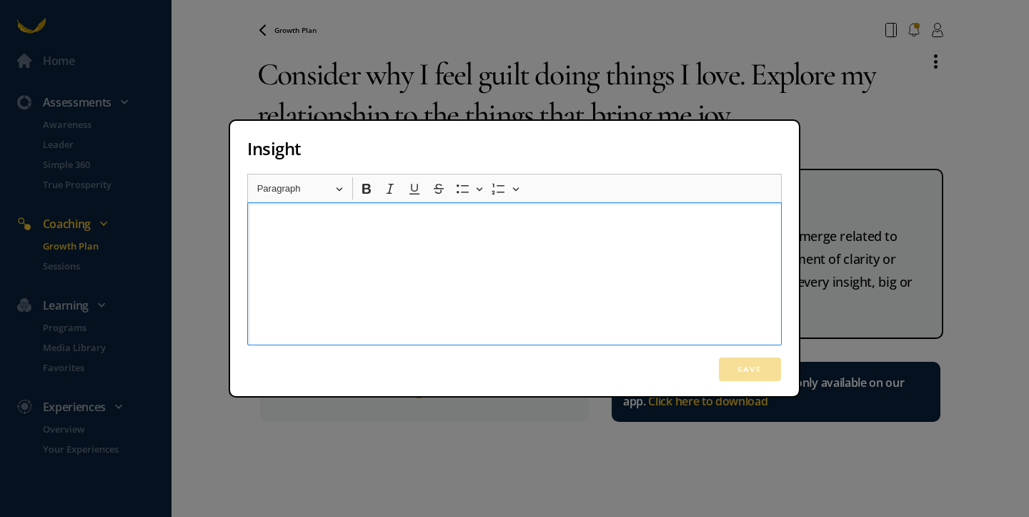
click at [357, 281] on div "Rich Text Editor, main" at bounding box center [514, 273] width 535 height 143
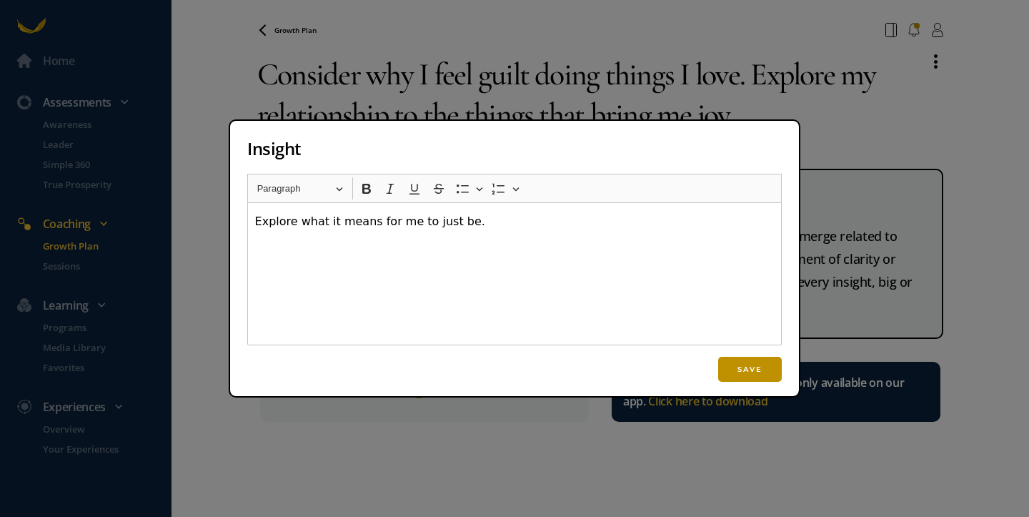
click at [765, 370] on button "Save" at bounding box center [750, 369] width 64 height 25
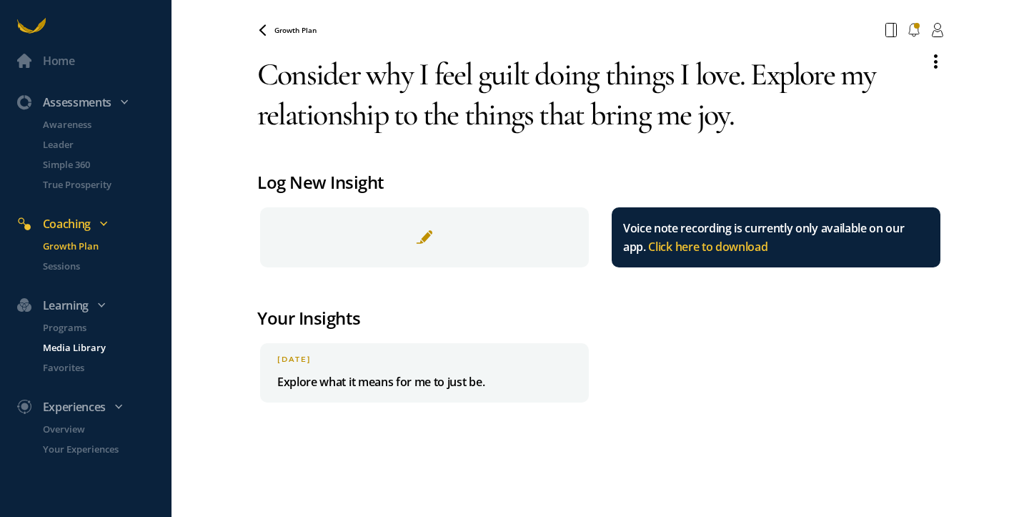
click at [84, 347] on p "Media Library" at bounding box center [106, 347] width 126 height 14
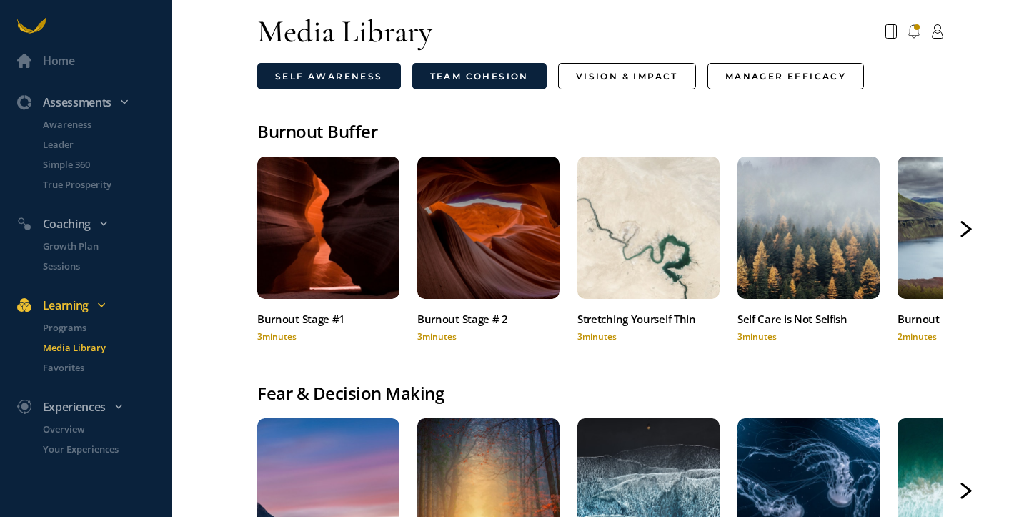
click at [501, 74] on link "Team Cohesion" at bounding box center [479, 76] width 134 height 26
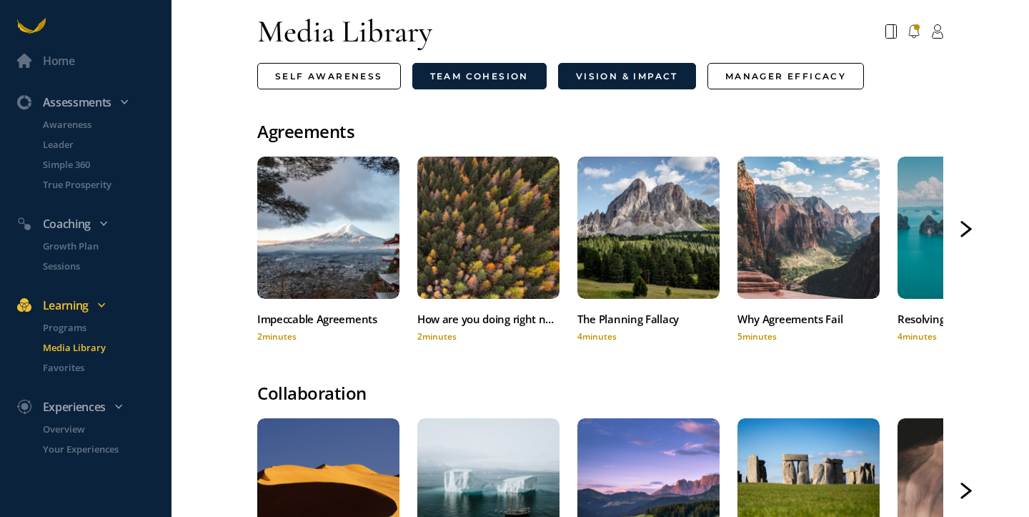
click at [642, 73] on link "Vision & Impact" at bounding box center [627, 76] width 138 height 26
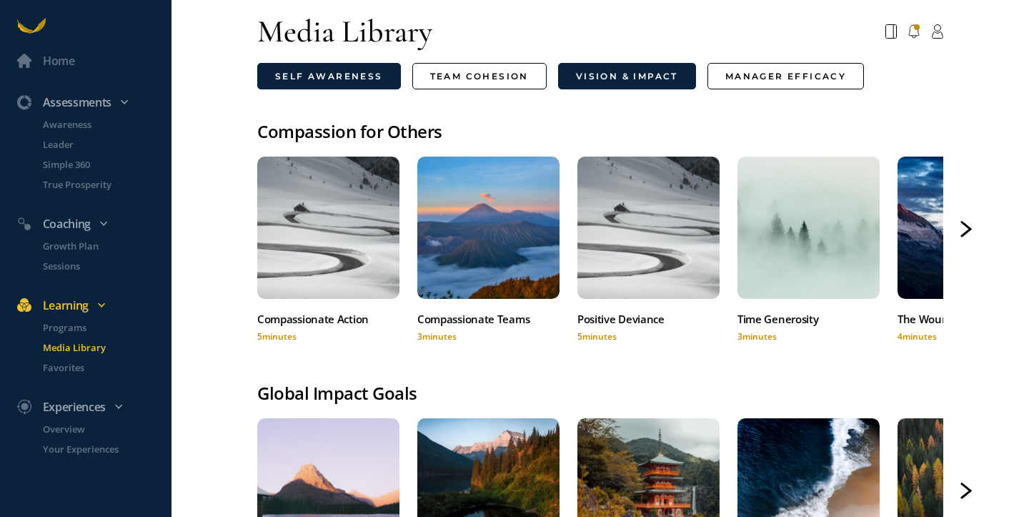
click at [347, 72] on link "Self Awareness" at bounding box center [329, 76] width 144 height 26
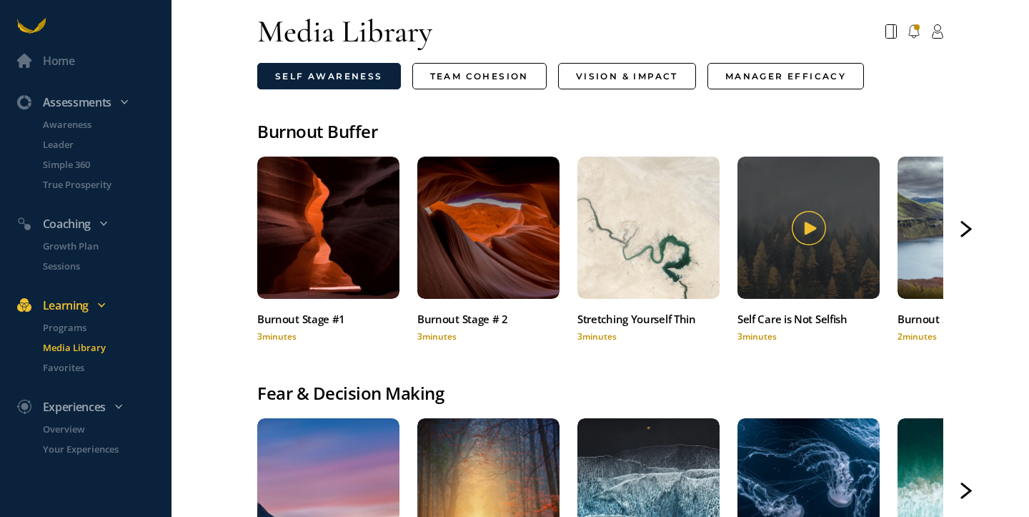
click at [811, 229] on icon at bounding box center [810, 228] width 12 height 13
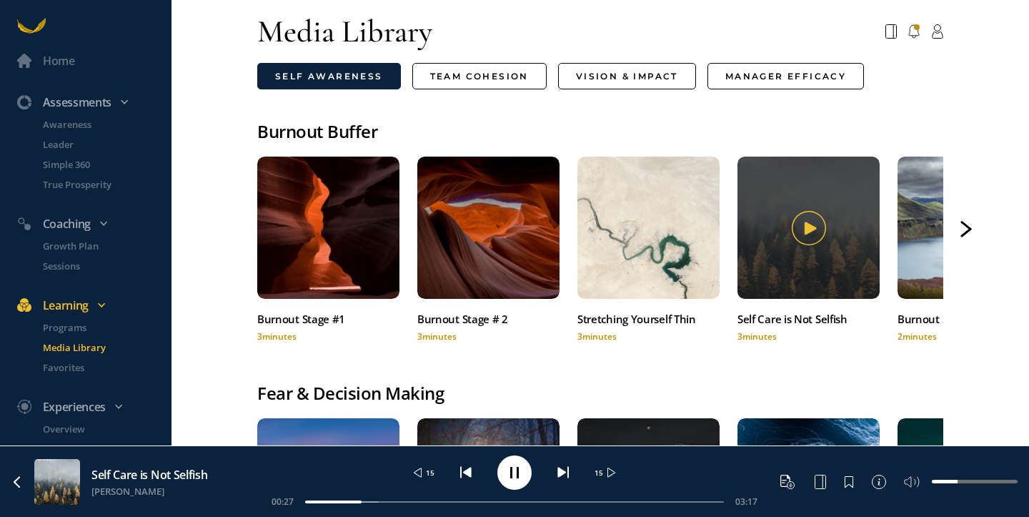
click at [811, 229] on icon at bounding box center [810, 228] width 12 height 13
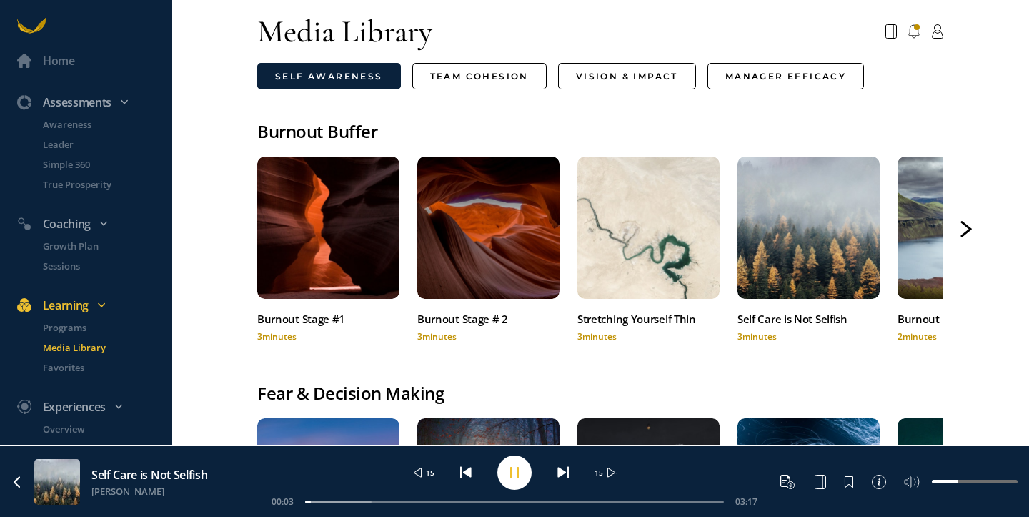
click at [513, 472] on circle at bounding box center [515, 472] width 34 height 34
